Goal: Task Accomplishment & Management: Complete application form

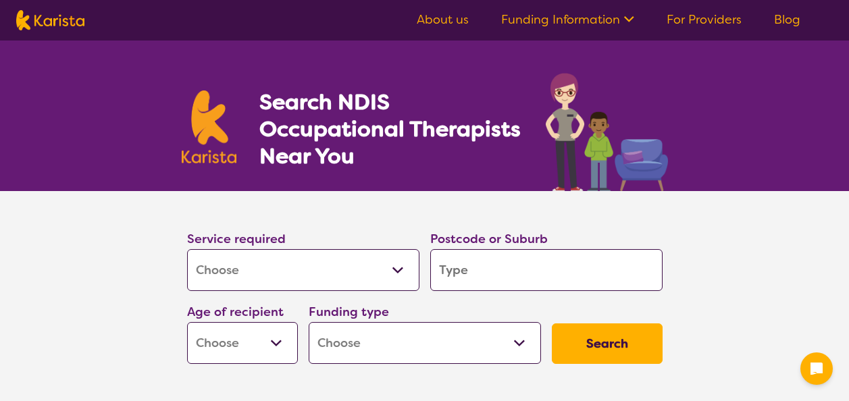
select select "[MEDICAL_DATA]"
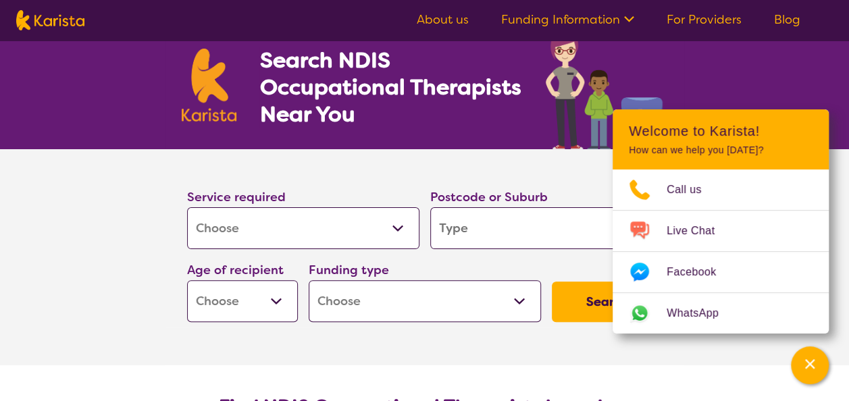
scroll to position [46, 0]
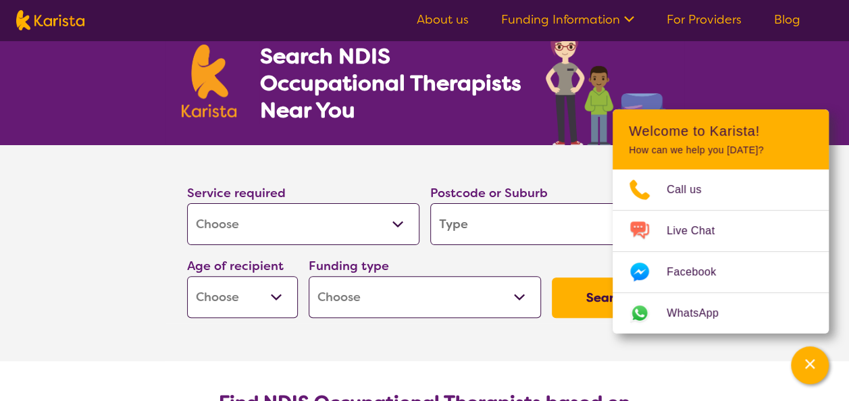
click at [395, 293] on select "Home Care Package (HCP) National Disability Insurance Scheme (NDIS) I don't know" at bounding box center [425, 297] width 232 height 42
select select "NDIS"
click at [309, 276] on select "Home Care Package (HCP) National Disability Insurance Scheme (NDIS) I don't know" at bounding box center [425, 297] width 232 height 42
select select "NDIS"
click at [240, 332] on section "Service required Allied Health Assistant Assessment ([MEDICAL_DATA] or [MEDICAL…" at bounding box center [425, 253] width 540 height 216
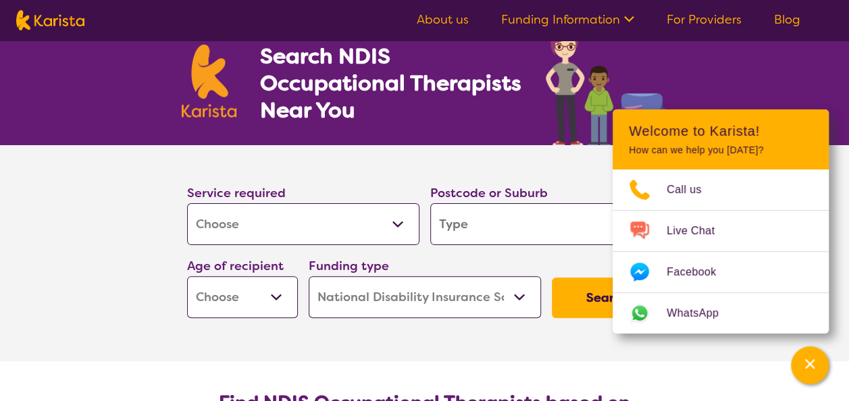
click at [227, 300] on select "Early Childhood - 0 to 9 Child - 10 to 11 Adolescent - 12 to 17 Adult - 18 to 6…" at bounding box center [242, 297] width 111 height 42
select select "AS"
click at [187, 276] on select "Early Childhood - 0 to 9 Child - 10 to 11 Adolescent - 12 to 17 Adult - 18 to 6…" at bounding box center [242, 297] width 111 height 42
select select "AS"
click at [280, 295] on select "Early Childhood - 0 to 9 Child - 10 to 11 Adolescent - 12 to 17 Adult - 18 to 6…" at bounding box center [242, 297] width 111 height 42
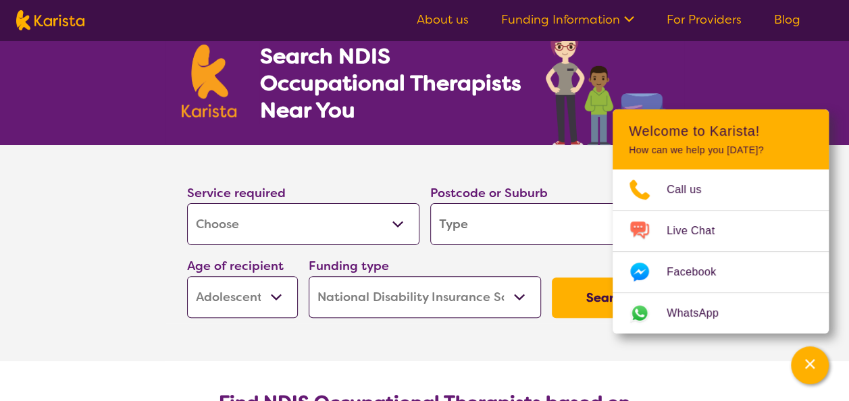
click at [411, 297] on select "Home Care Package (HCP) National Disability Insurance Scheme (NDIS) I don't know" at bounding box center [425, 297] width 232 height 42
click at [179, 268] on section "Service required Allied Health Assistant Assessment ([MEDICAL_DATA] or [MEDICAL…" at bounding box center [424, 234] width 519 height 178
click at [239, 233] on select "Allied Health Assistant Assessment ([MEDICAL_DATA] or [MEDICAL_DATA]) Behaviour…" at bounding box center [303, 224] width 232 height 42
select select "Counselling"
click at [187, 203] on select "Allied Health Assistant Assessment ([MEDICAL_DATA] or [MEDICAL_DATA]) Behaviour…" at bounding box center [303, 224] width 232 height 42
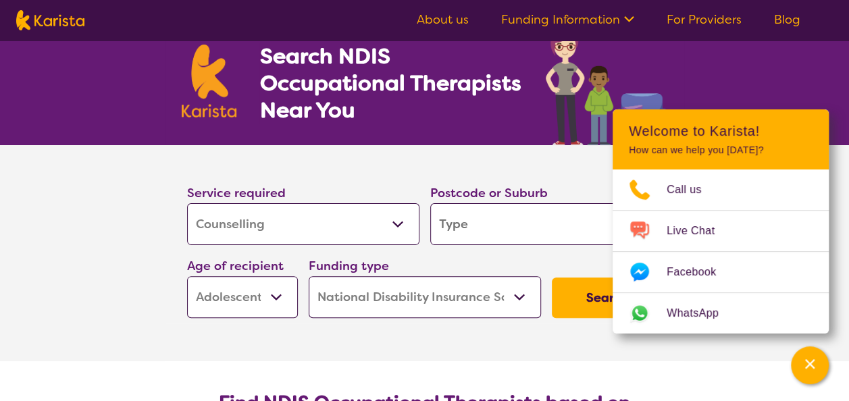
select select "Counselling"
click at [475, 224] on input "search" at bounding box center [546, 224] width 232 height 42
click at [509, 351] on section "Service required Allied Health Assistant Assessment ([MEDICAL_DATA] or [MEDICAL…" at bounding box center [425, 253] width 540 height 216
click at [840, 136] on div "Search NDIS Occupational Therapists Near You" at bounding box center [424, 70] width 849 height 151
click at [814, 383] on button "Channel Menu" at bounding box center [810, 365] width 38 height 38
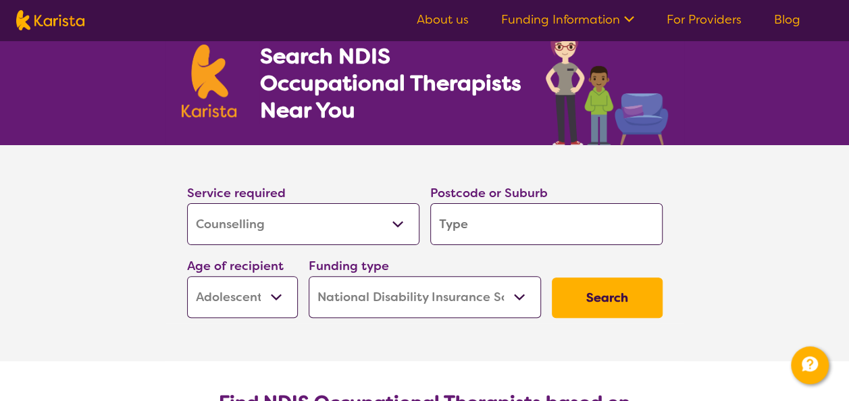
click at [435, 223] on input "search" at bounding box center [546, 224] width 232 height 42
type input "VC"
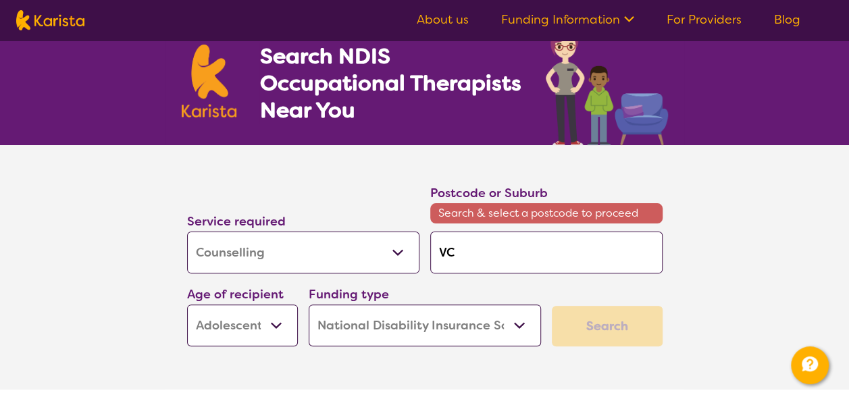
type input "VCr"
type input "VCra"
type input "VCran"
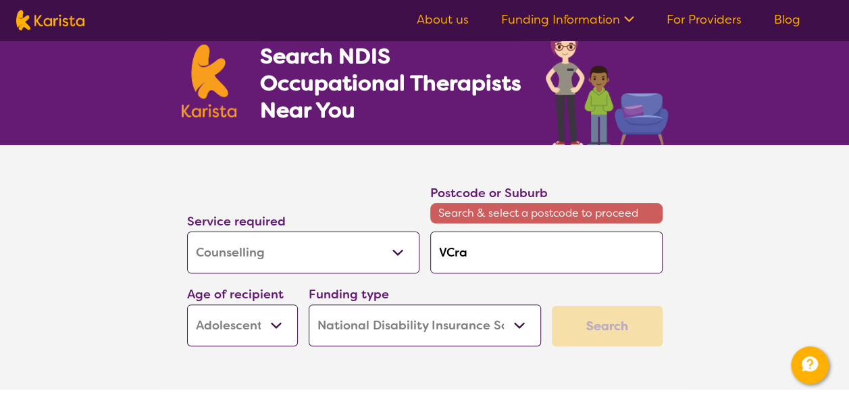
type input "VCran"
type input "VCra"
type input "VCr"
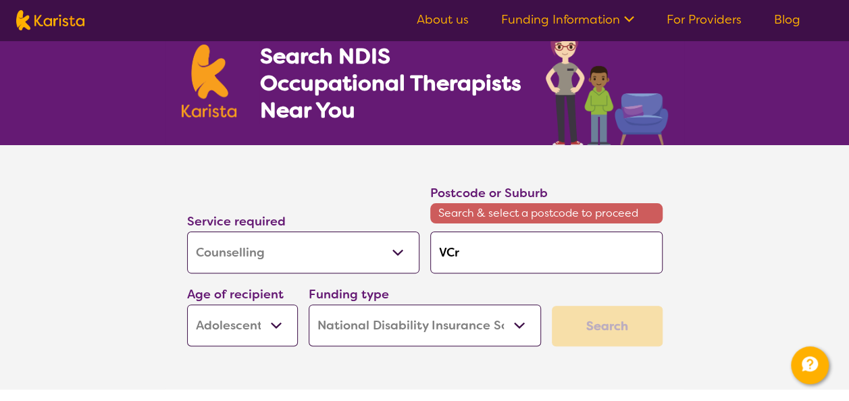
type input "VC"
type input "V"
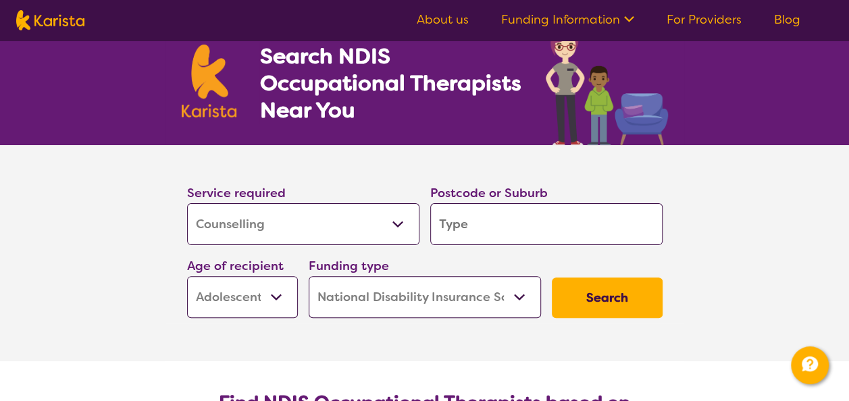
type input "C"
type input "Cr"
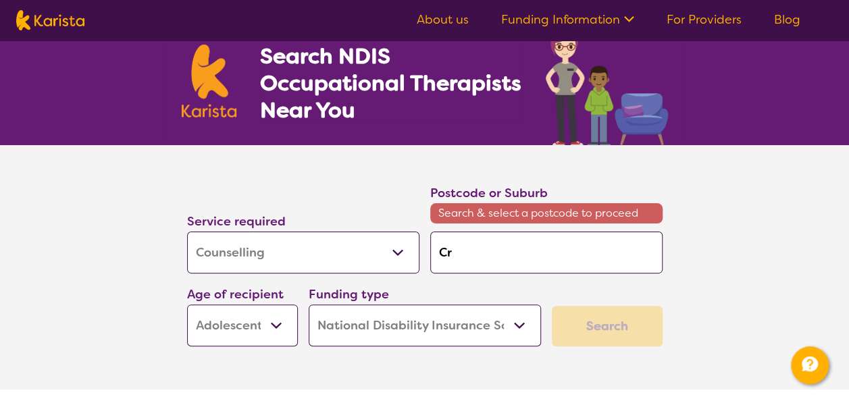
type input "Cra"
type input "Cran"
type input "Cranb"
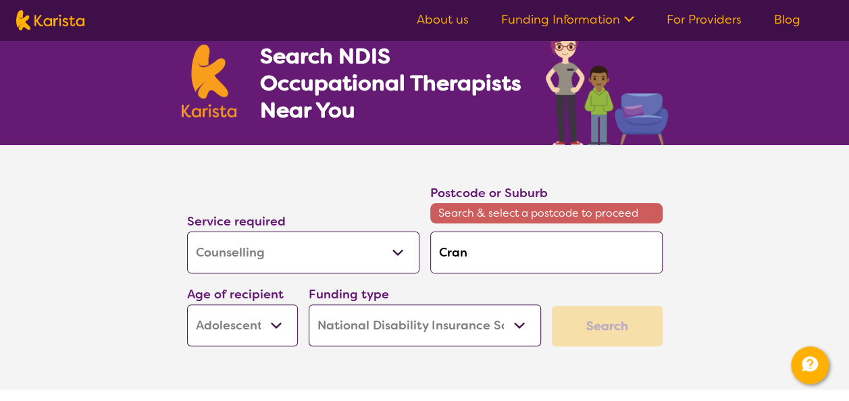
type input "Cranb"
type input "Cranbo"
type input "Cranbou"
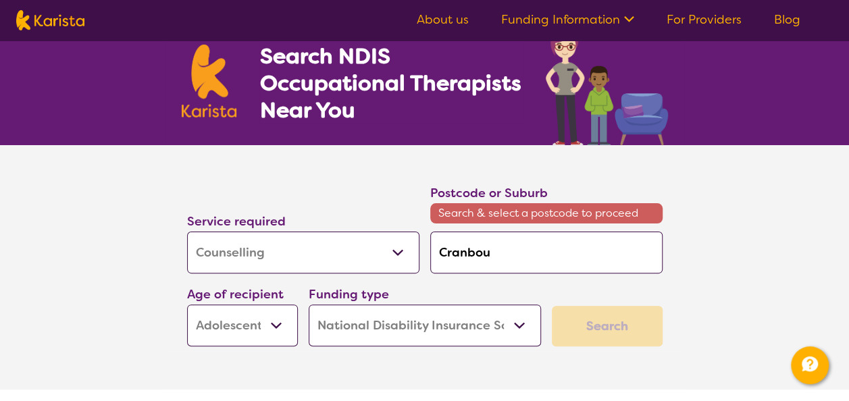
type input "Cranbour"
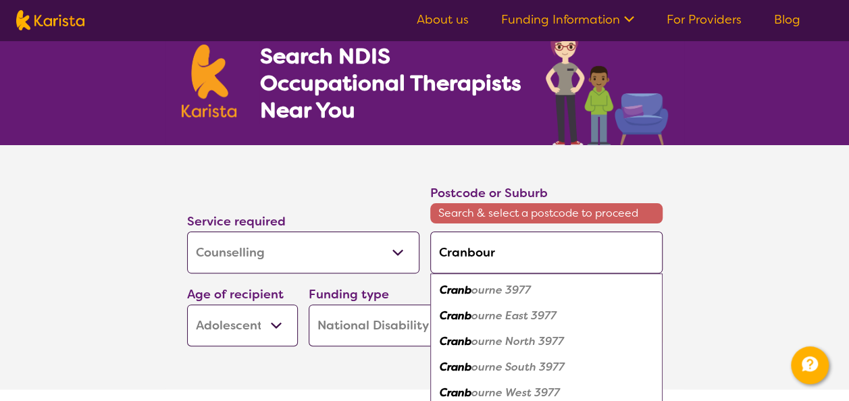
type input "Cranbourn"
type input "Cranbourne"
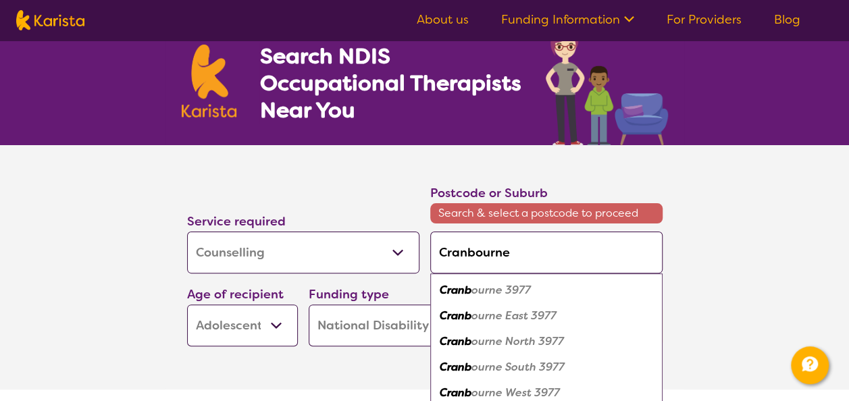
type input "Cranbourne"
type input "Cranbourne N"
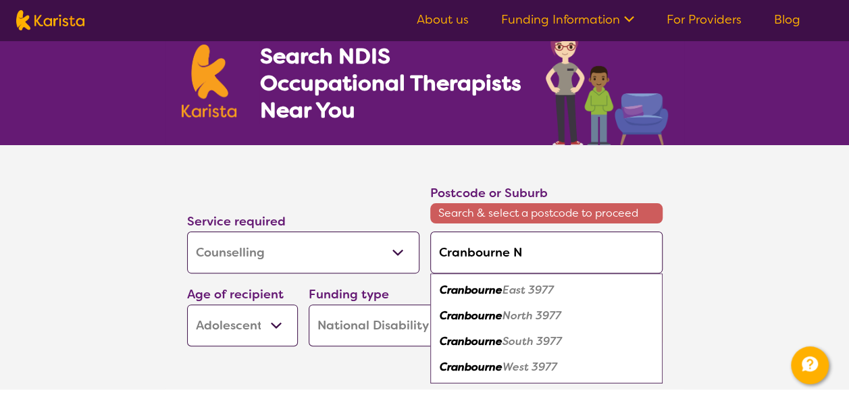
type input "Cranbourne No"
type input "Cranbourne Nor"
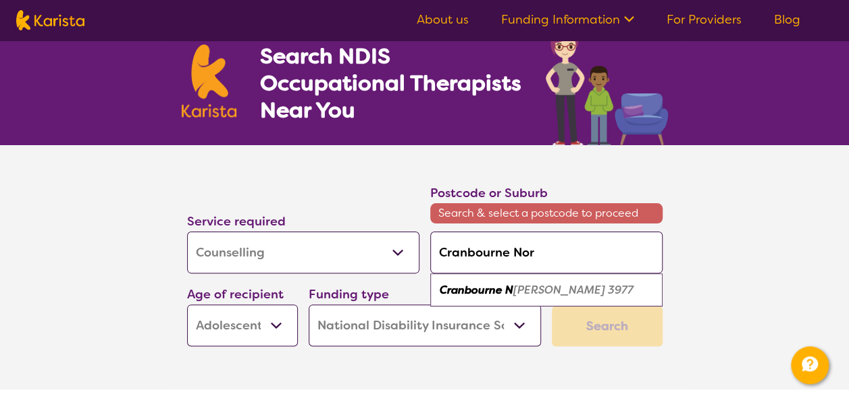
type input "Cranbourne Nort"
type input "[GEOGRAPHIC_DATA]"
click button "Search" at bounding box center [607, 326] width 111 height 41
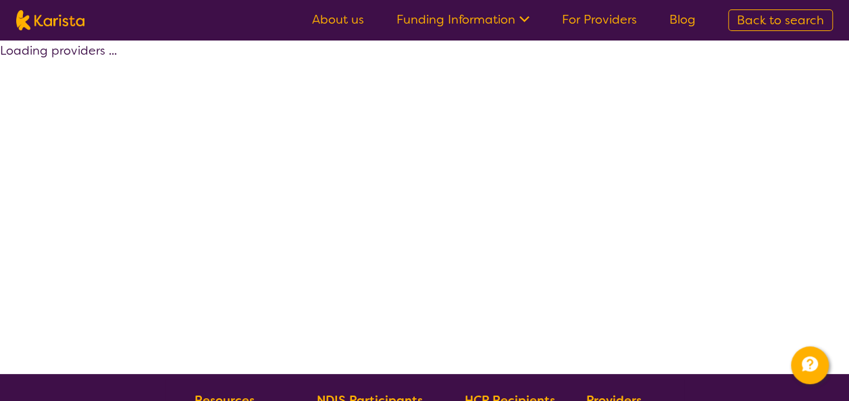
select select "by_score"
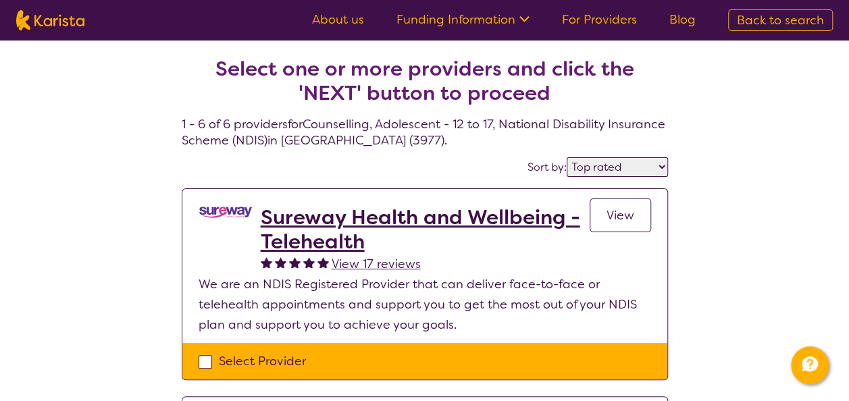
scroll to position [107, 0]
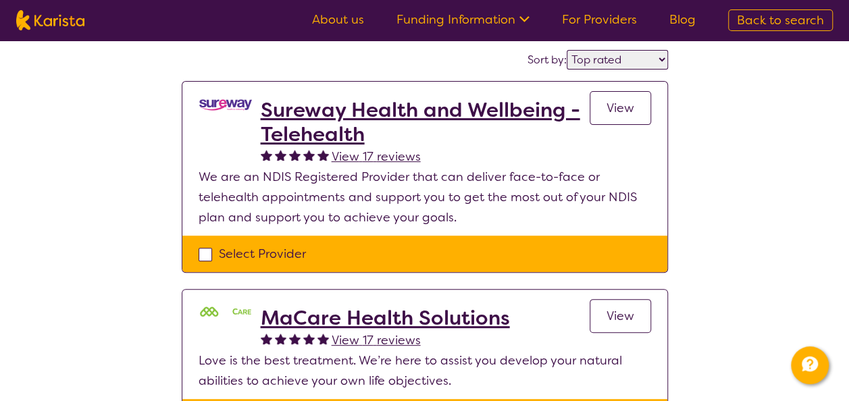
click at [204, 254] on div "Select Provider" at bounding box center [425, 254] width 452 height 20
checkbox input "true"
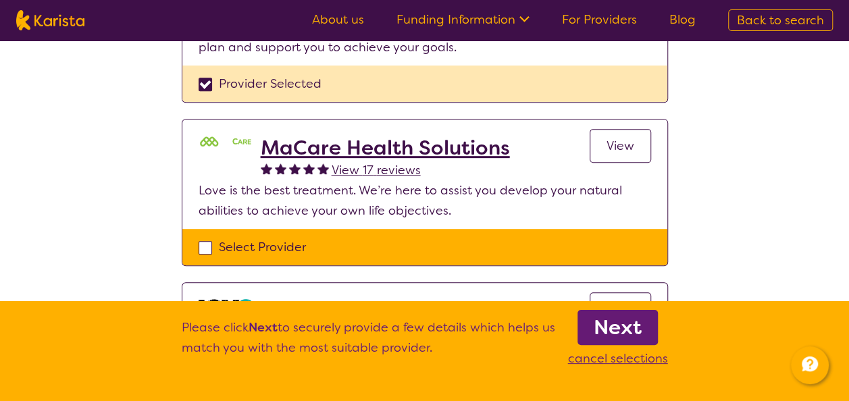
click at [218, 244] on div "Select Provider" at bounding box center [425, 247] width 452 height 20
checkbox input "true"
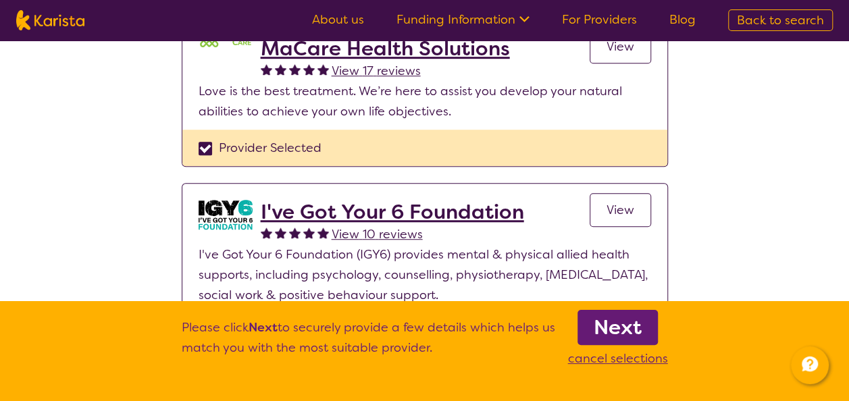
scroll to position [542, 0]
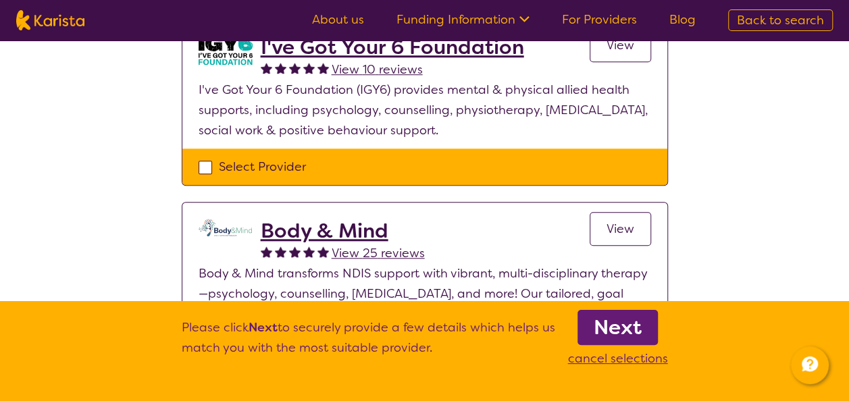
click at [196, 163] on div "Select Provider" at bounding box center [424, 167] width 485 height 36
click at [200, 163] on div "Select Provider" at bounding box center [425, 167] width 452 height 20
checkbox input "true"
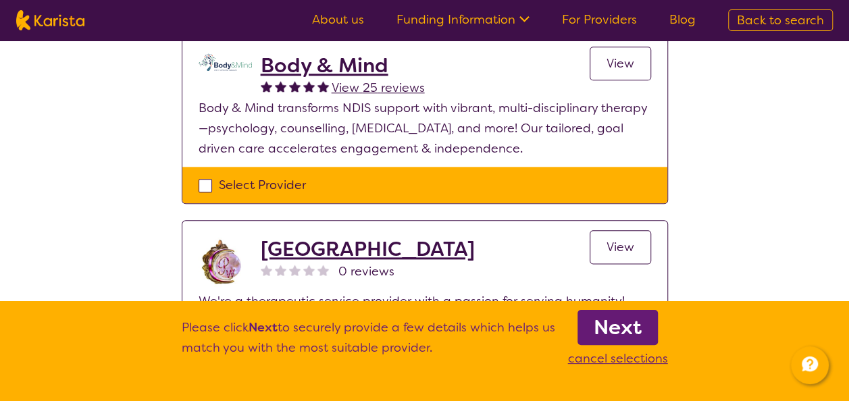
scroll to position [708, 0]
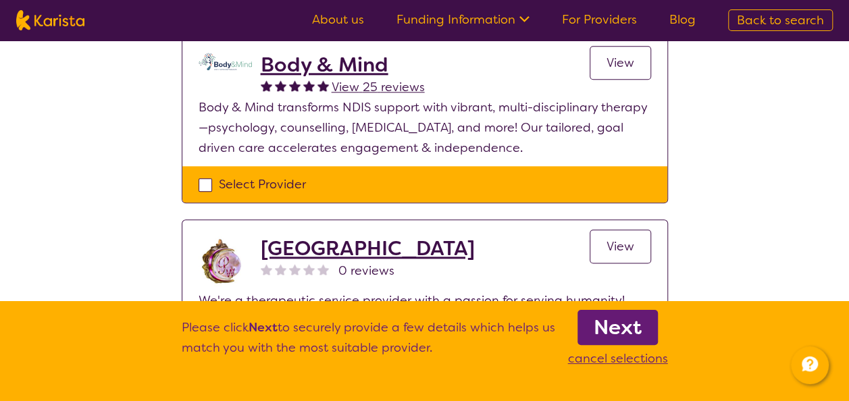
click at [205, 172] on div "Select Provider" at bounding box center [424, 184] width 485 height 36
click at [203, 180] on div "Select Provider" at bounding box center [425, 184] width 452 height 20
checkbox input "true"
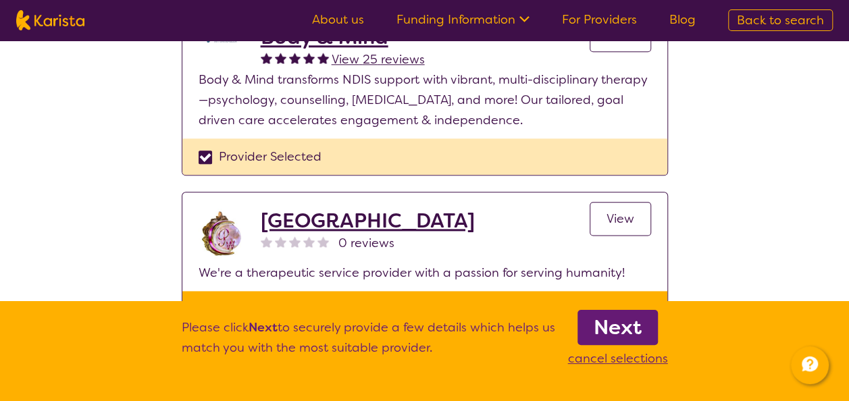
scroll to position [993, 0]
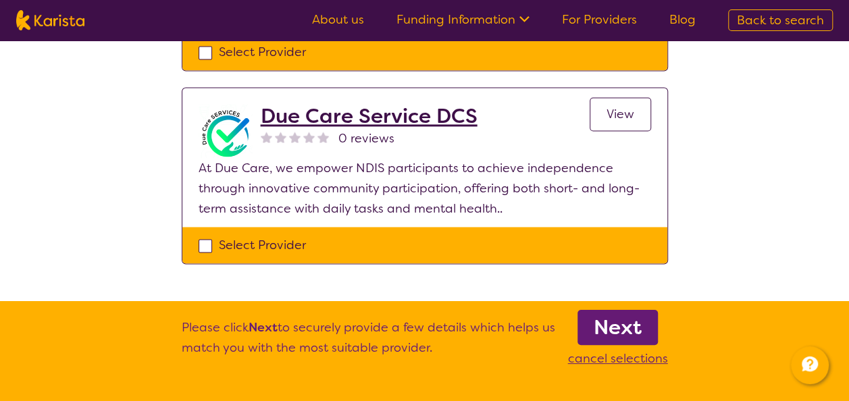
click at [204, 258] on div "Select Provider" at bounding box center [424, 245] width 485 height 36
click at [204, 247] on div "Select Provider" at bounding box center [425, 245] width 452 height 20
checkbox input "true"
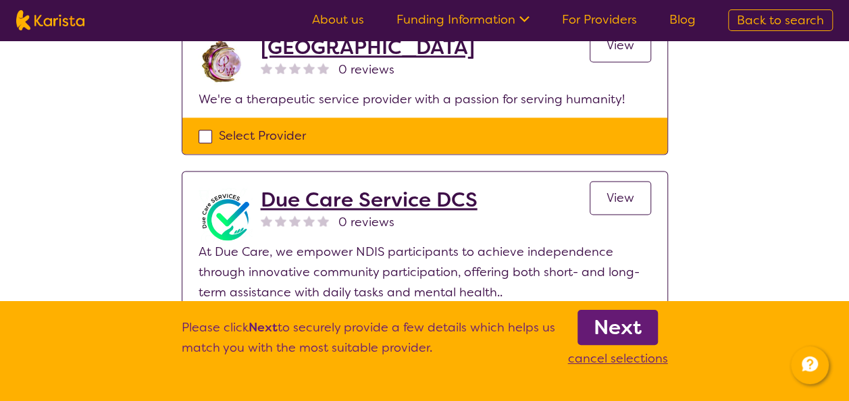
scroll to position [916, 0]
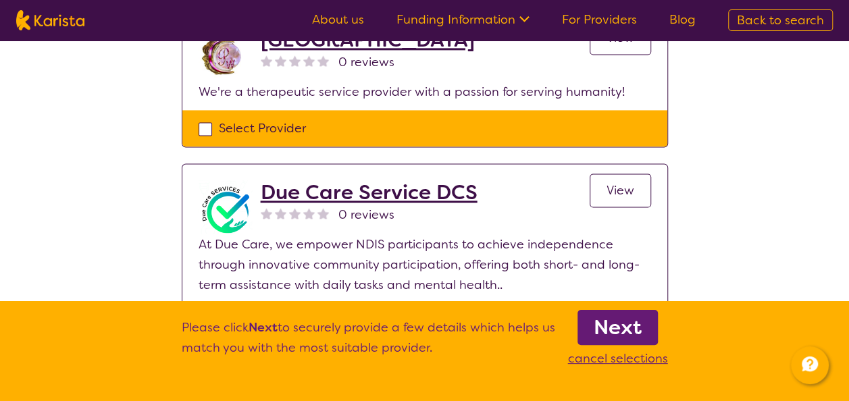
click at [214, 136] on div "Select Provider" at bounding box center [424, 128] width 485 height 36
click at [210, 130] on div "Select Provider" at bounding box center [425, 128] width 452 height 20
checkbox input "true"
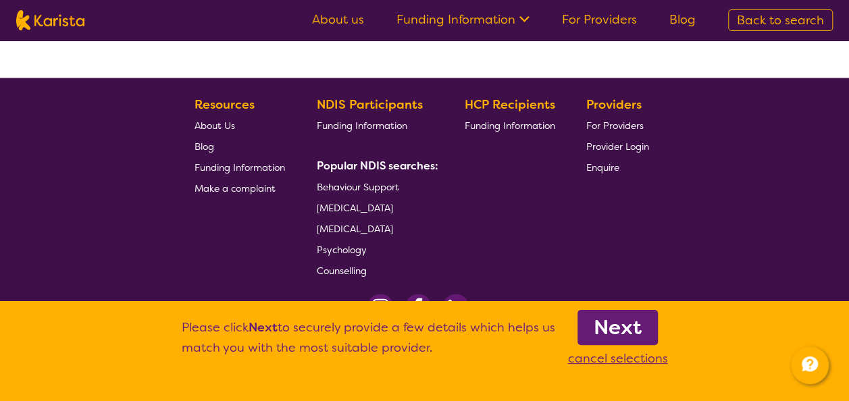
scroll to position [1228, 0]
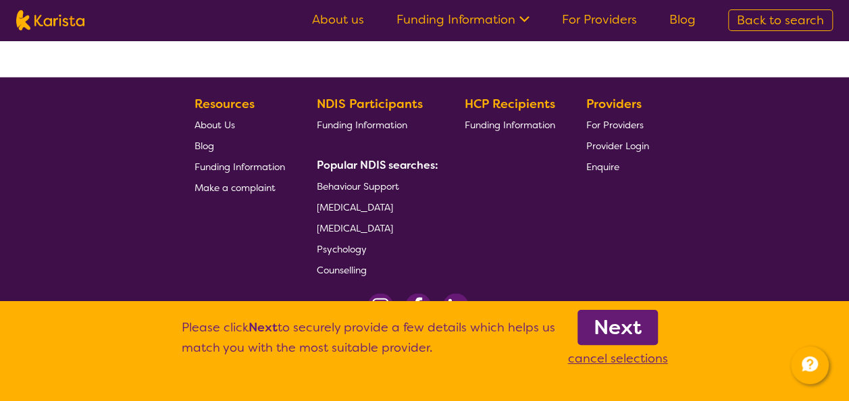
click at [615, 314] on b "Next" at bounding box center [618, 327] width 48 height 27
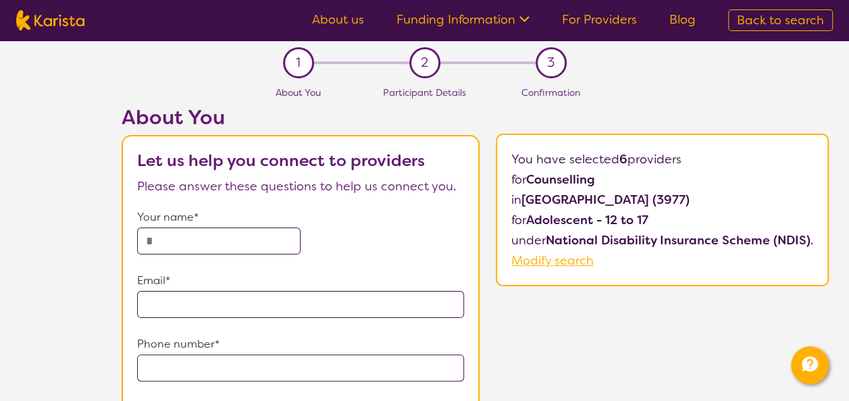
click at [187, 240] on input "text" at bounding box center [218, 241] width 163 height 27
type input "**********"
click at [198, 299] on input "email" at bounding box center [300, 304] width 327 height 27
click at [518, 317] on div "**********" at bounding box center [475, 332] width 748 height 454
